Goal: Task Accomplishment & Management: Manage account settings

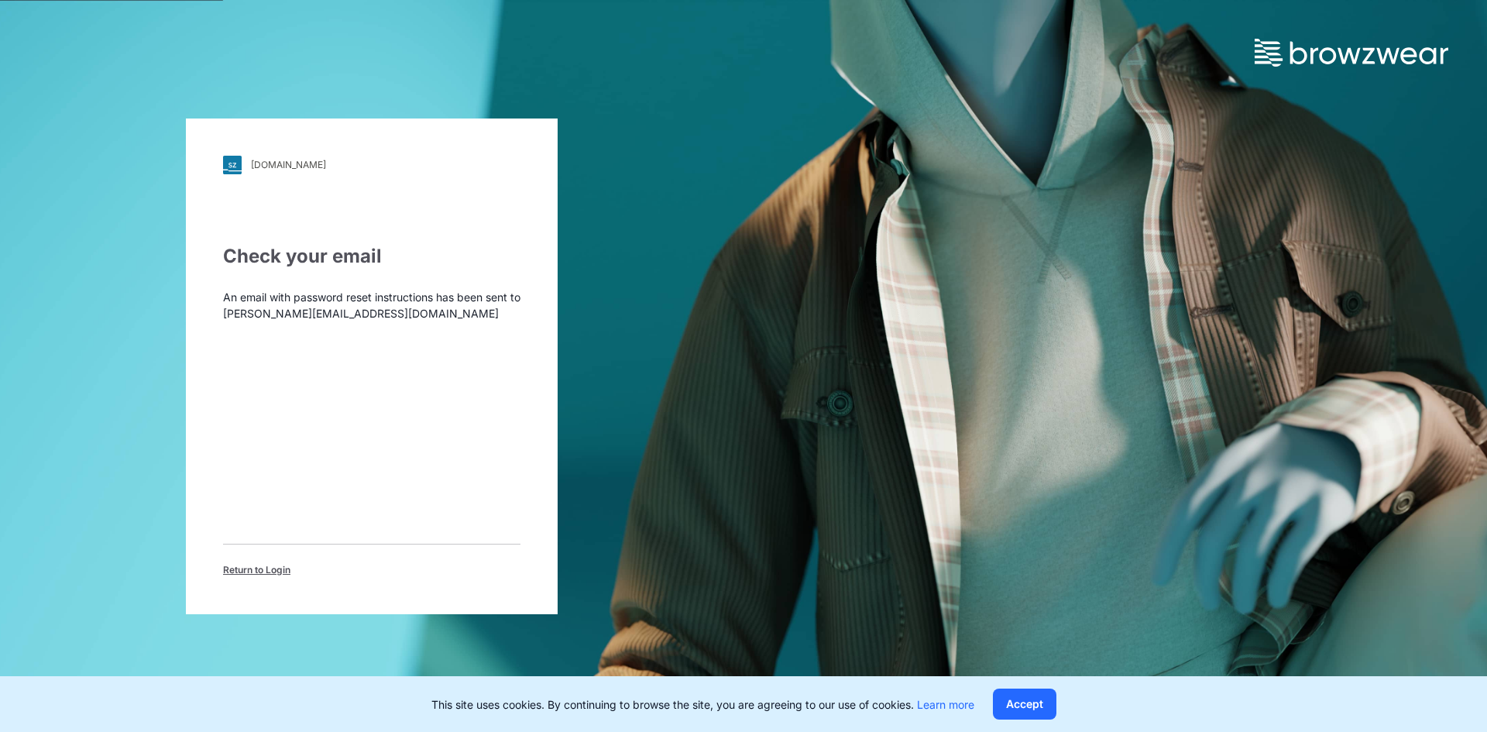
click at [325, 518] on div "Check your email An email with password reset instructions has been sent to [EM…" at bounding box center [371, 409] width 297 height 334
click at [345, 300] on p "An email with password reset instructions has been sent to [EMAIL_ADDRESS][DOMA…" at bounding box center [371, 305] width 297 height 33
click at [350, 352] on div "Check your email An email with password reset instructions has been sent to [EM…" at bounding box center [371, 409] width 297 height 334
click at [268, 571] on span "Return to Login" at bounding box center [256, 570] width 67 height 14
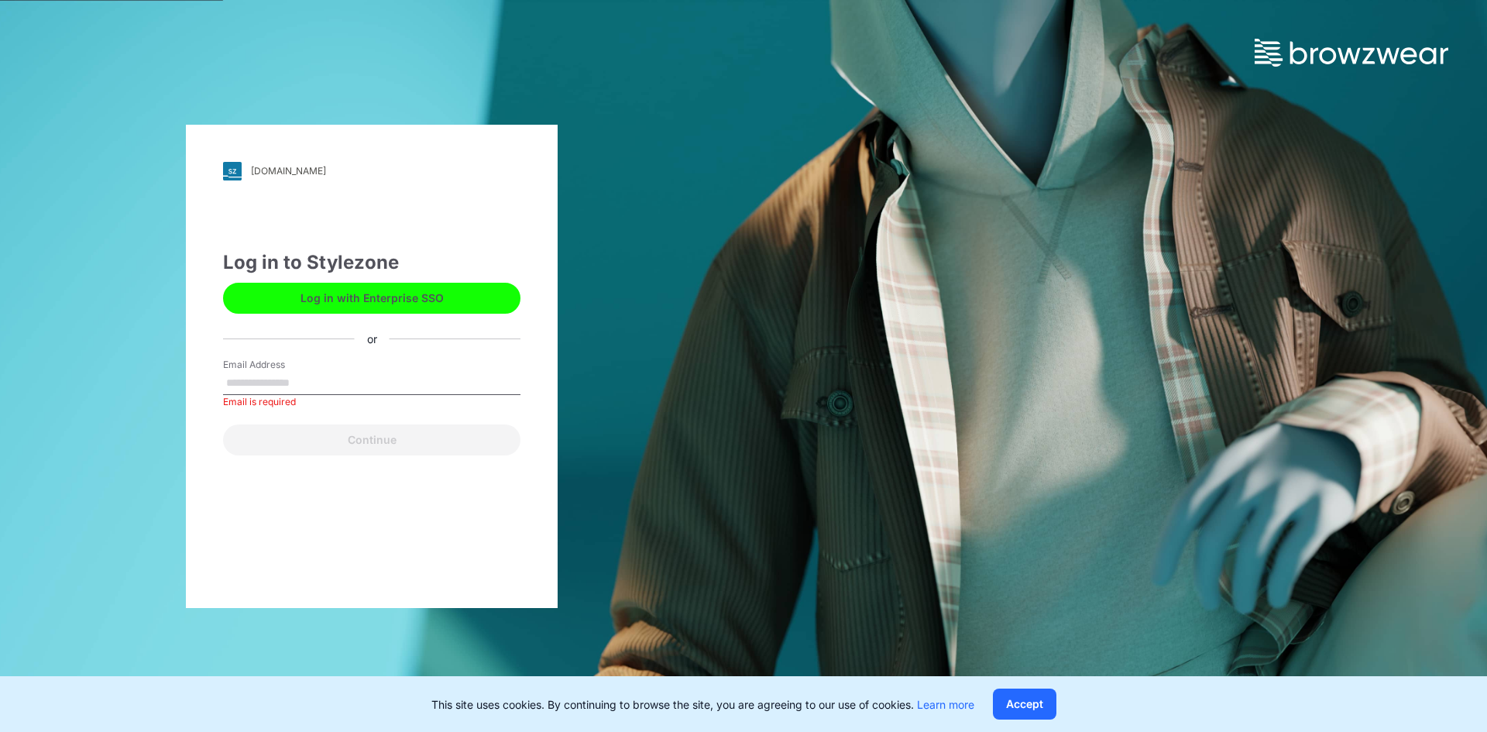
click at [354, 314] on div "Log in to Stylezone Log in with Enterprise SSO or Email Address Email is requir…" at bounding box center [371, 352] width 297 height 207
click at [323, 384] on input "Email Address" at bounding box center [371, 383] width 297 height 23
type input "**********"
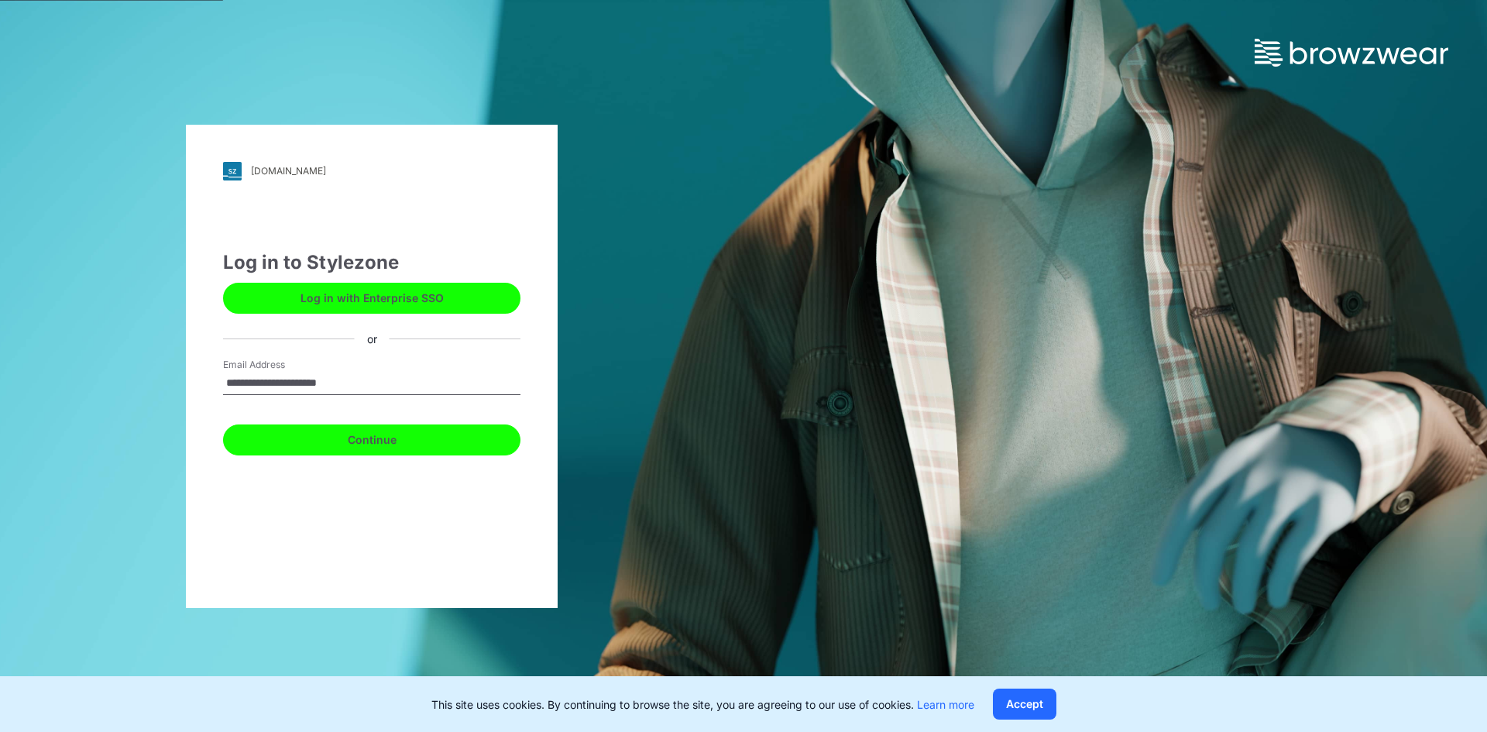
click at [322, 446] on button "Continue" at bounding box center [371, 439] width 297 height 31
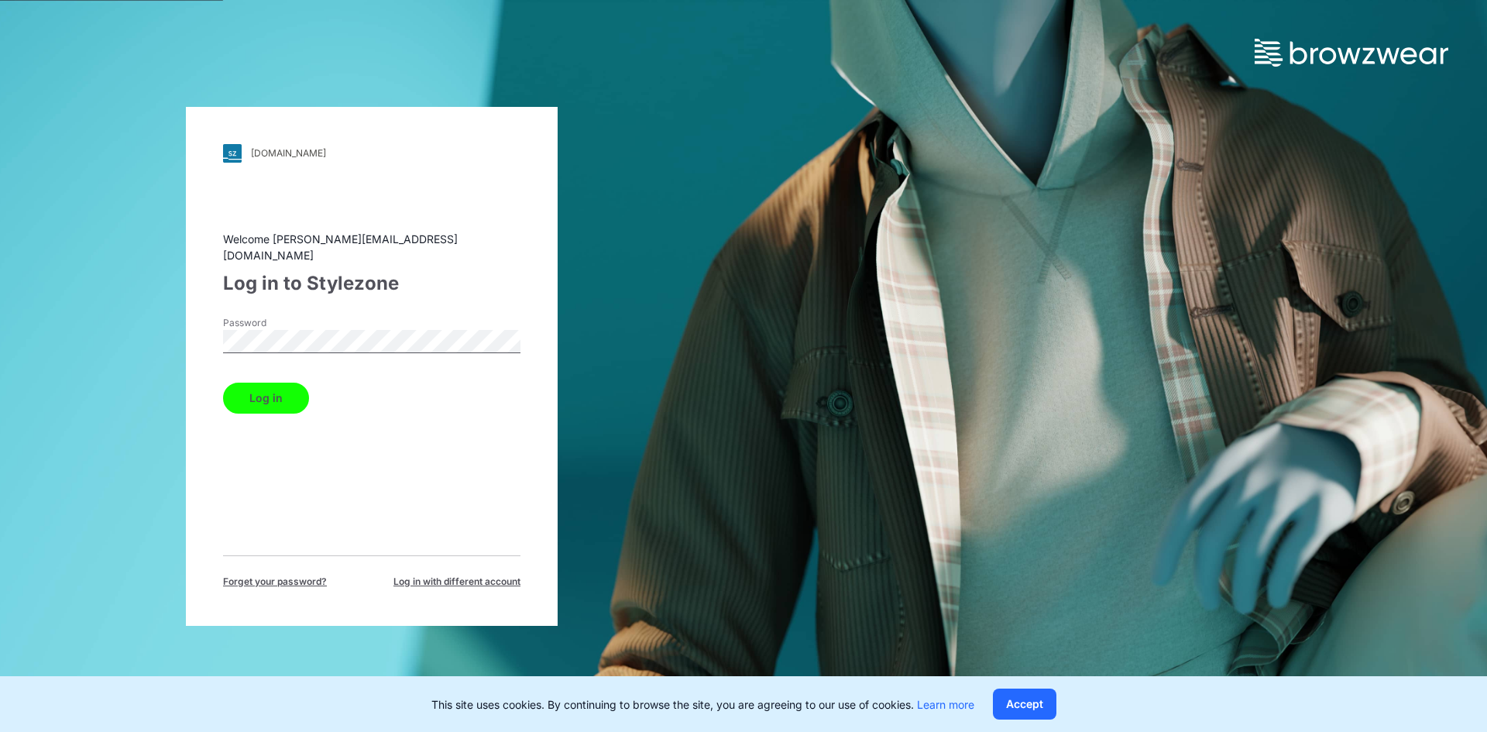
click at [268, 387] on button "Log in" at bounding box center [266, 397] width 86 height 31
